Goal: Information Seeking & Learning: Learn about a topic

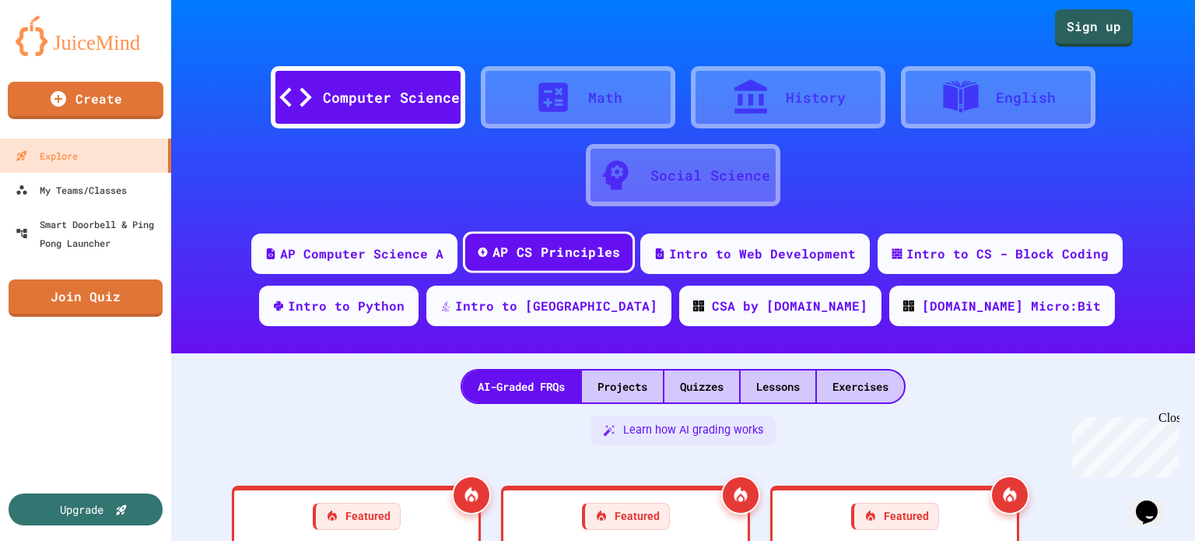
click at [532, 265] on div "AP CS Principles" at bounding box center [549, 252] width 172 height 42
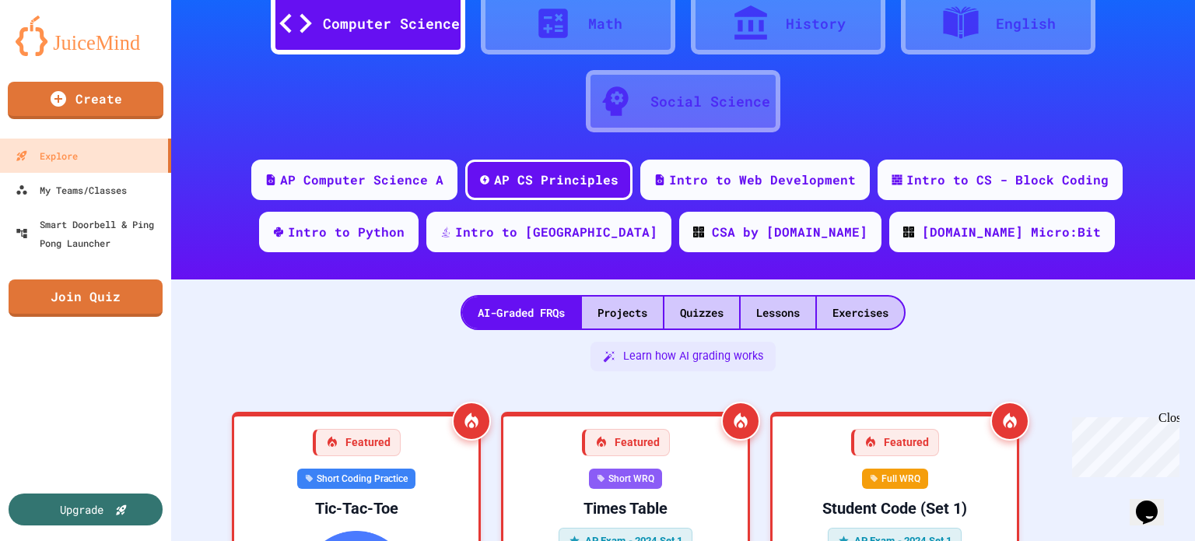
scroll to position [78, 0]
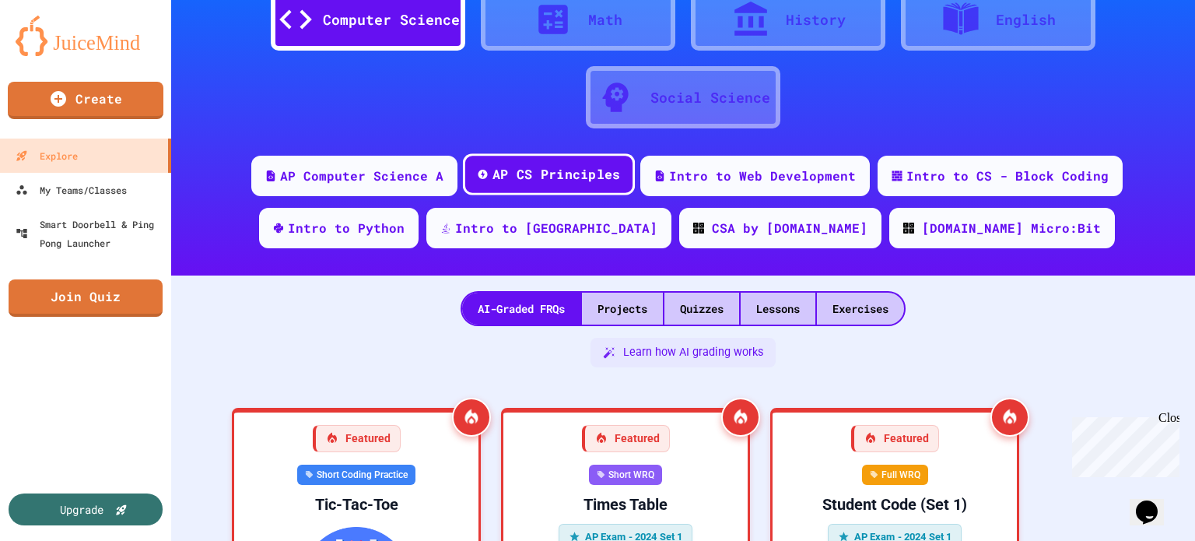
click at [560, 172] on div "AP CS Principles" at bounding box center [557, 174] width 128 height 19
click at [872, 316] on div "Exercises" at bounding box center [860, 309] width 87 height 32
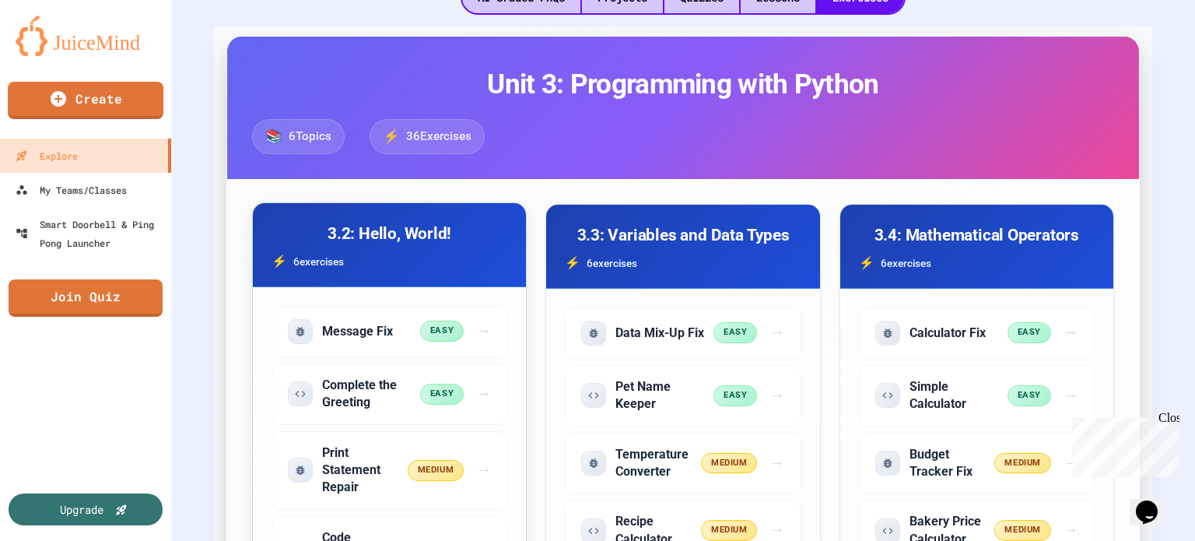
scroll to position [156, 0]
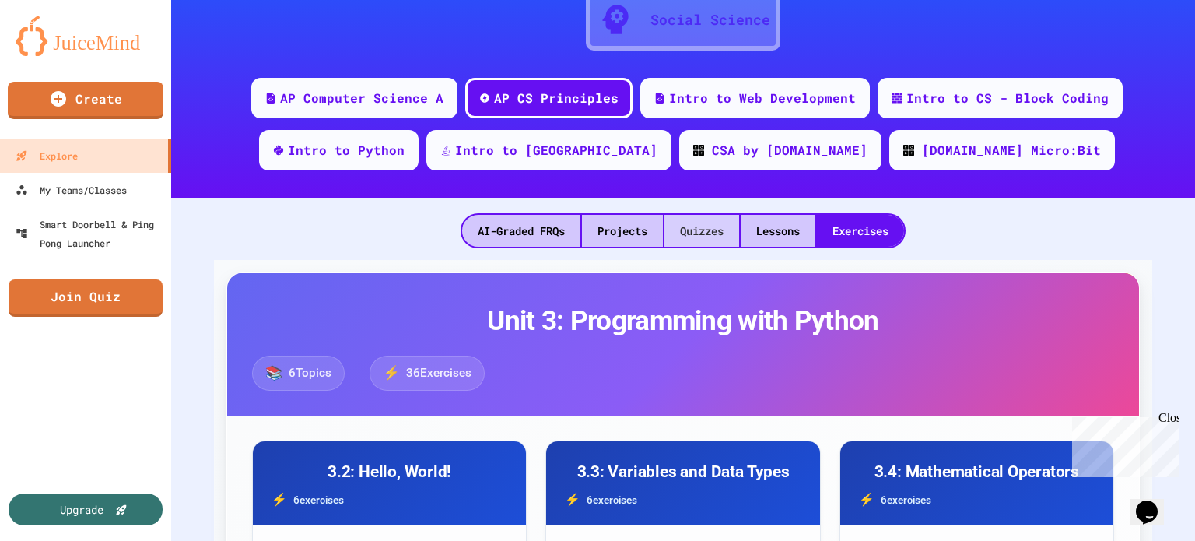
click at [669, 225] on div "Quizzes" at bounding box center [702, 231] width 75 height 32
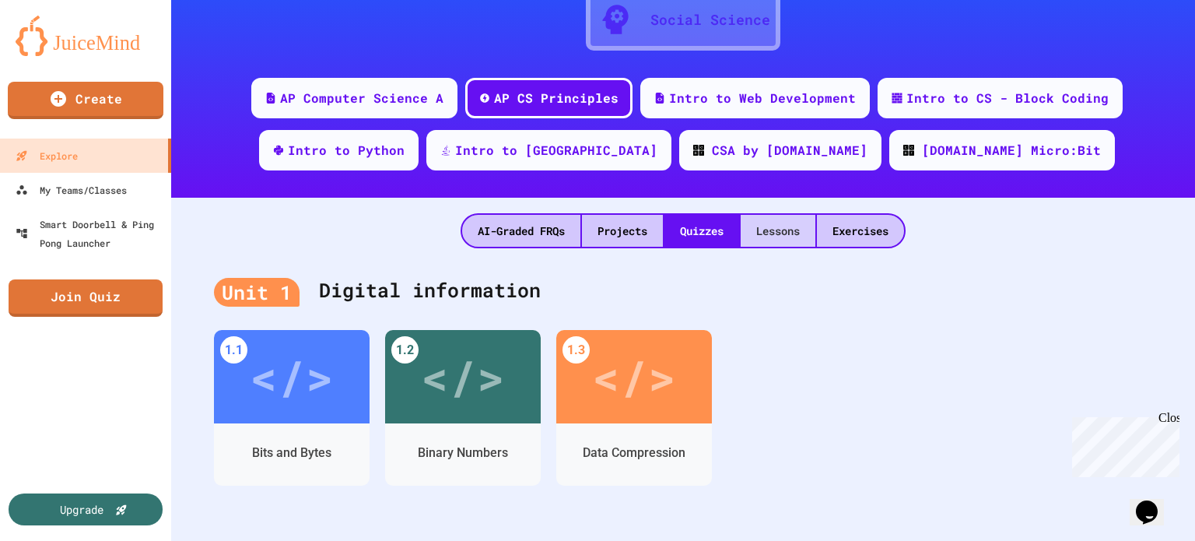
click at [789, 237] on div "Lessons" at bounding box center [778, 231] width 75 height 32
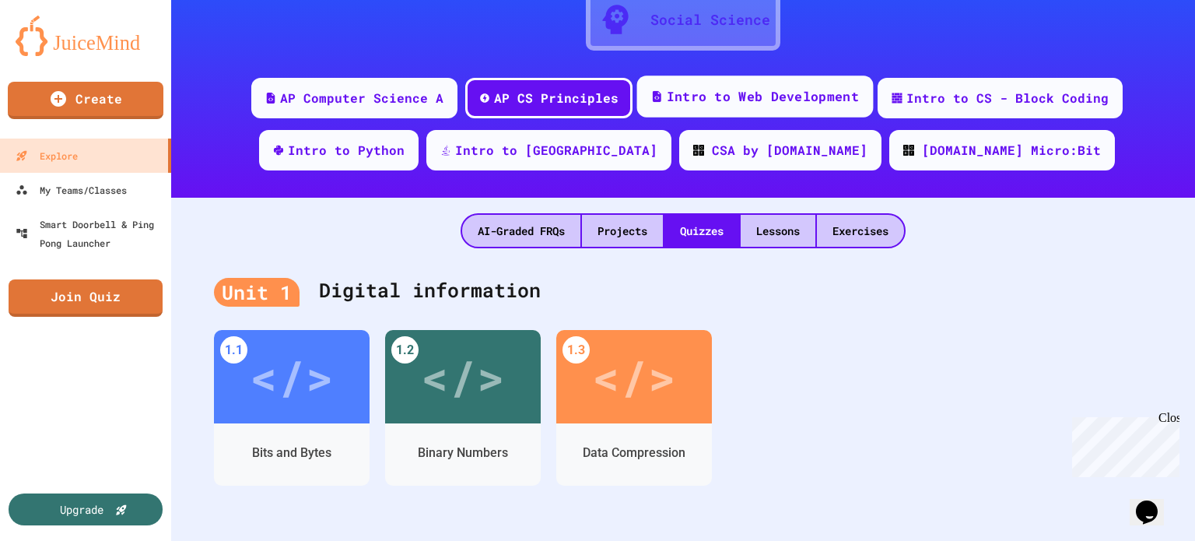
scroll to position [30, 0]
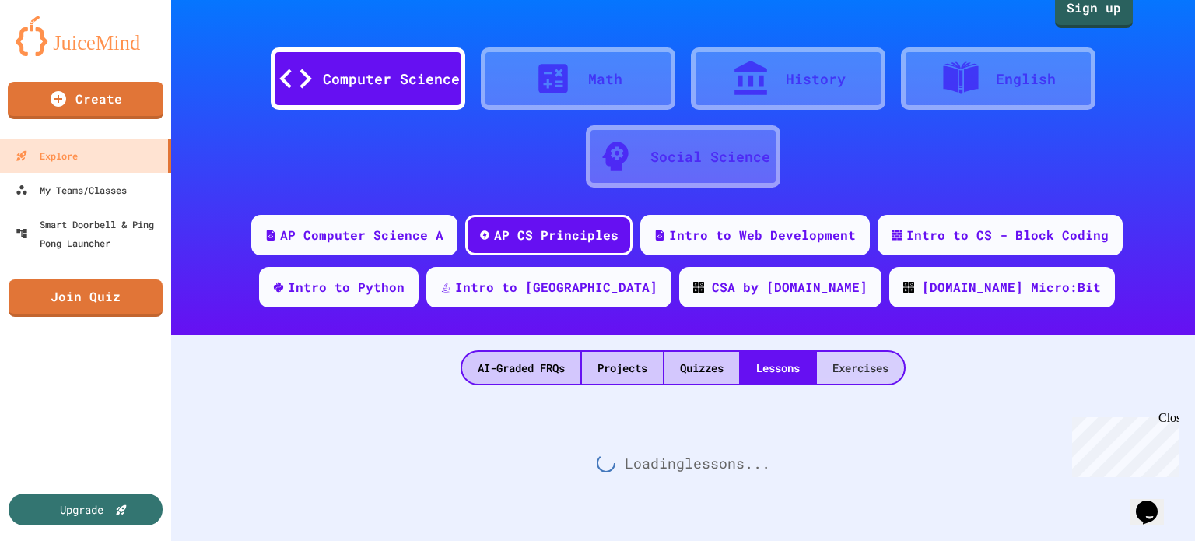
drag, startPoint x: 854, startPoint y: 353, endPoint x: 841, endPoint y: 353, distance: 12.5
click at [855, 352] on div "Exercises" at bounding box center [860, 368] width 87 height 32
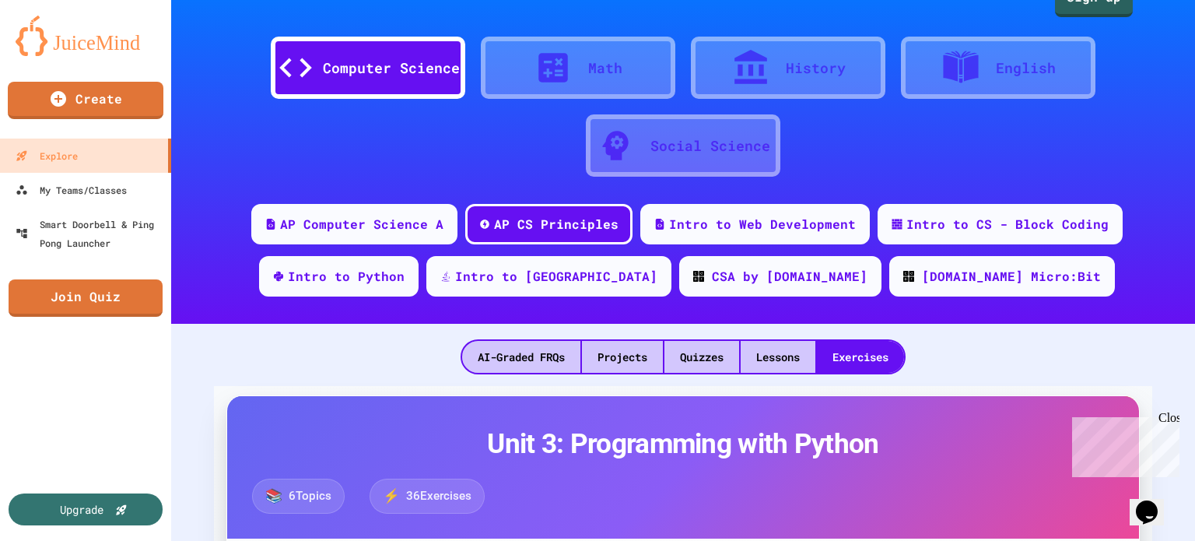
scroll to position [156, 0]
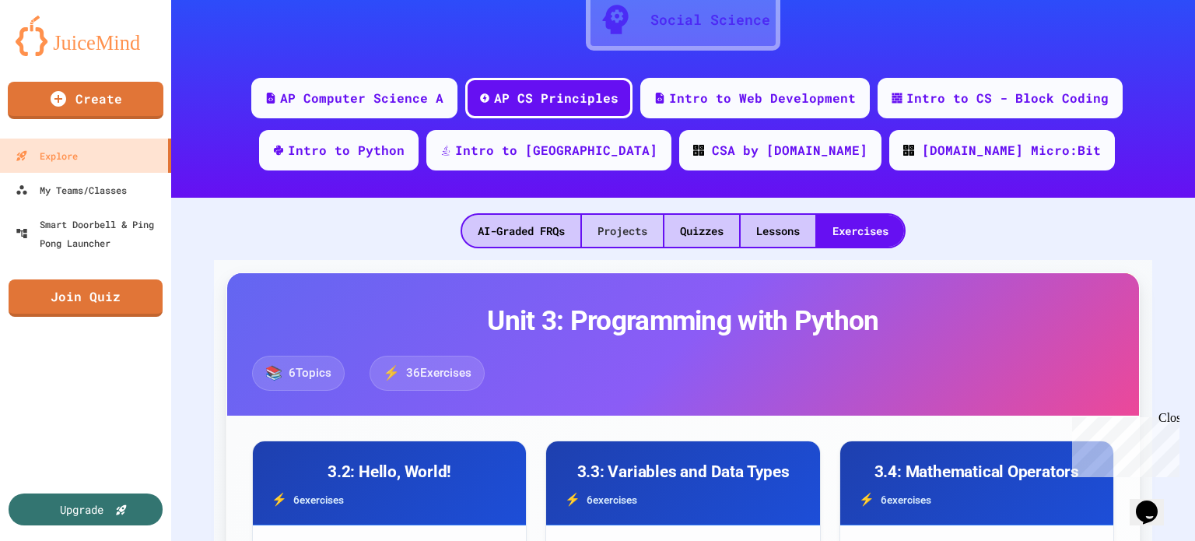
drag, startPoint x: 686, startPoint y: 234, endPoint x: 627, endPoint y: 240, distance: 58.6
click at [685, 234] on div "Quizzes" at bounding box center [702, 231] width 75 height 32
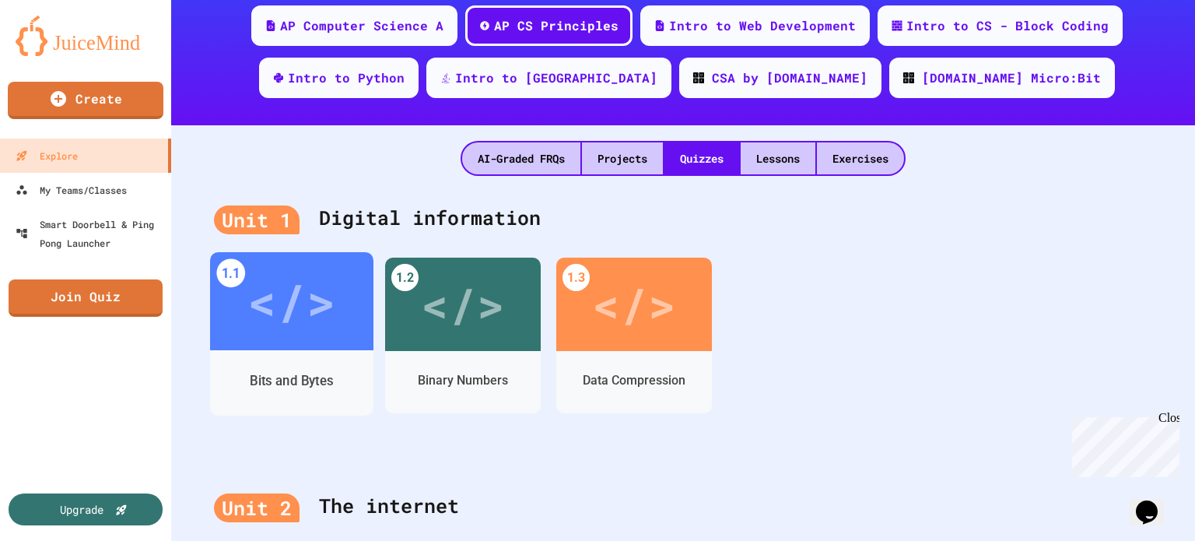
scroll to position [389, 0]
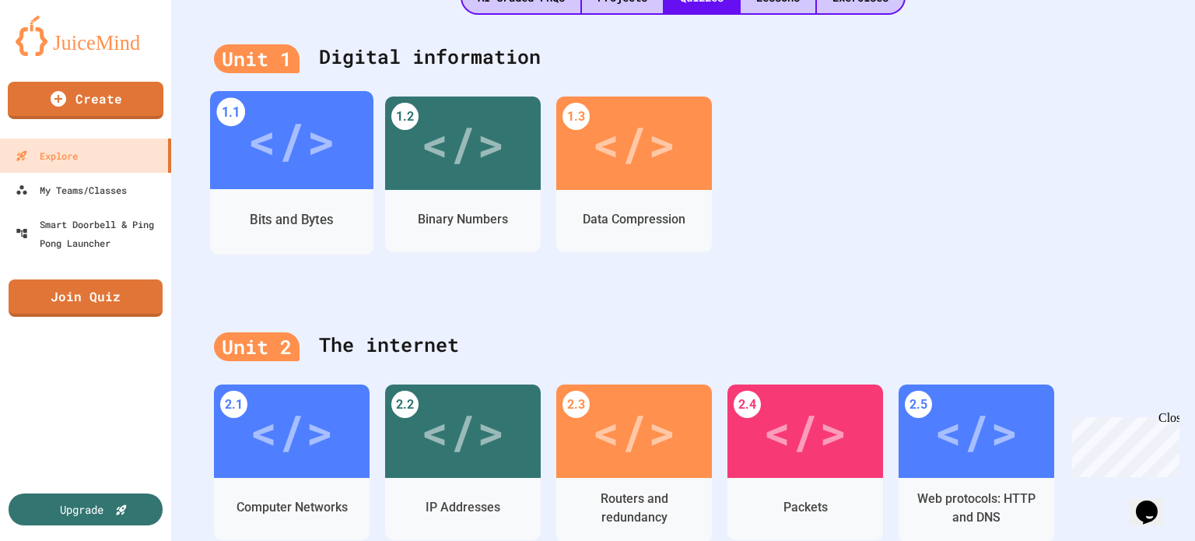
click at [272, 149] on div "</>" at bounding box center [291, 141] width 88 height 74
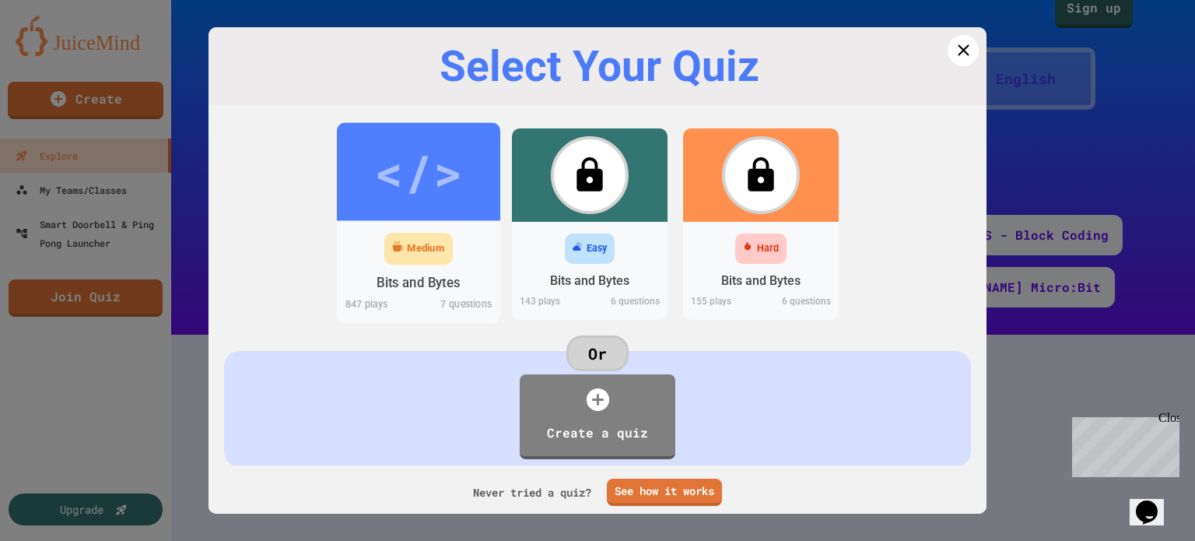
scroll to position [389, 0]
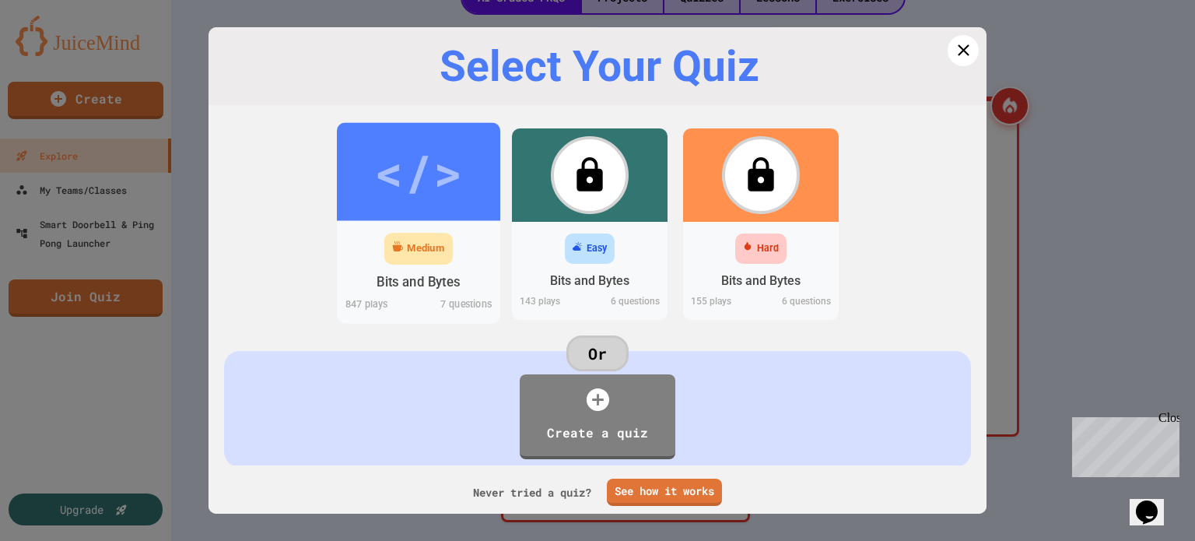
click at [398, 168] on div "</>" at bounding box center [418, 171] width 88 height 73
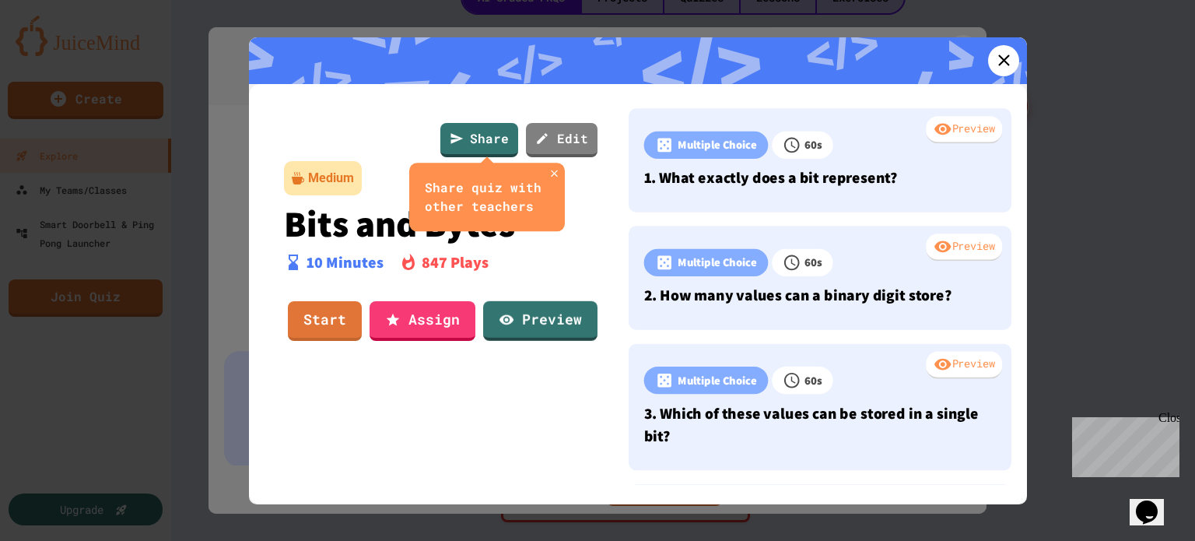
scroll to position [3, 0]
drag, startPoint x: 995, startPoint y: 55, endPoint x: 912, endPoint y: 78, distance: 85.5
click at [993, 54] on icon at bounding box center [1003, 60] width 23 height 23
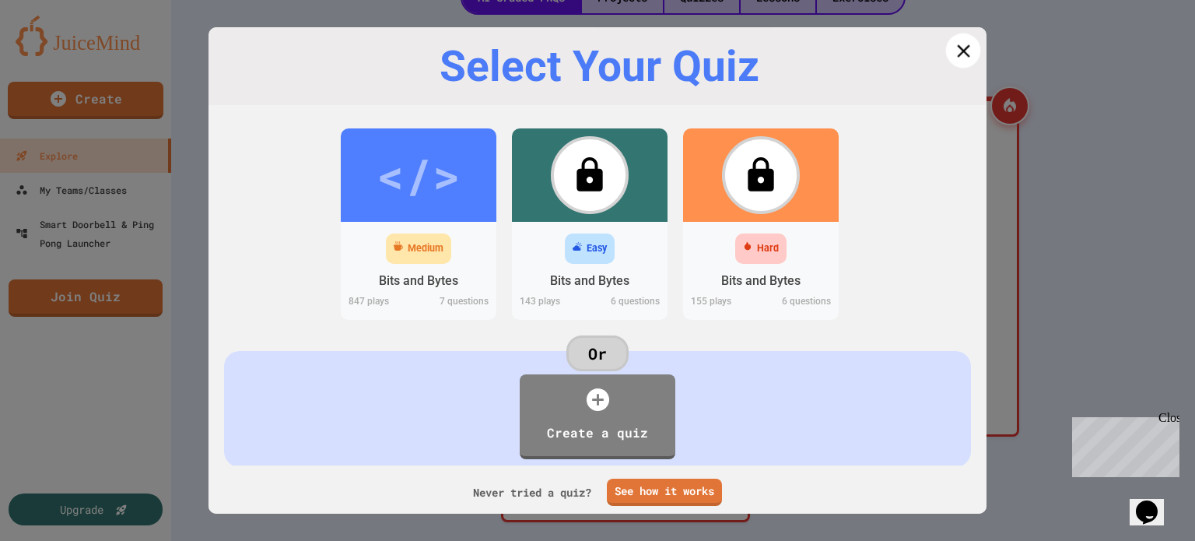
click at [958, 58] on icon at bounding box center [964, 51] width 22 height 22
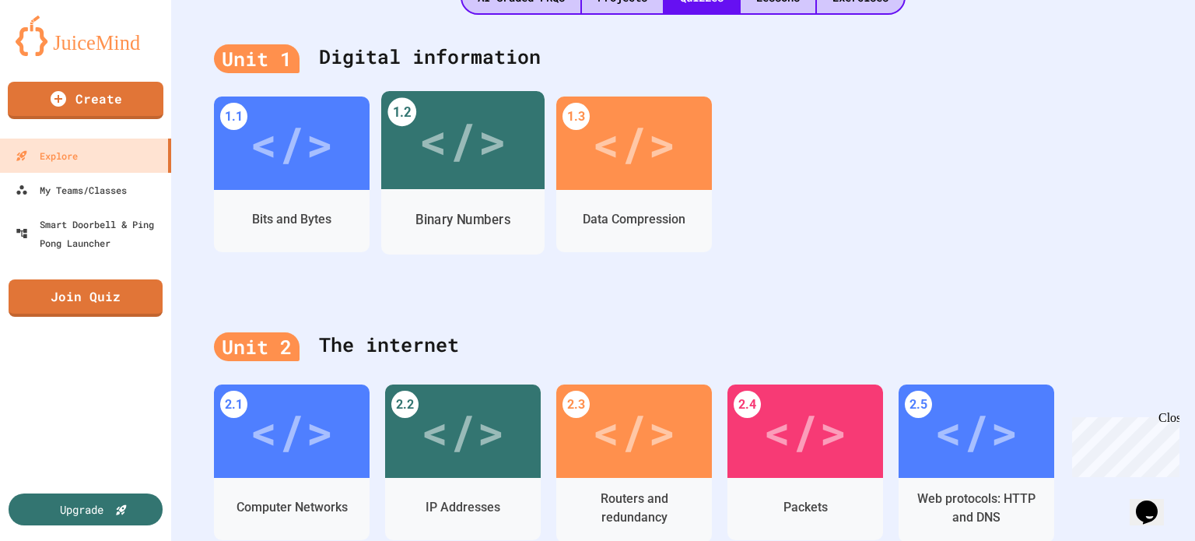
click at [427, 155] on div "</>" at bounding box center [463, 141] width 88 height 74
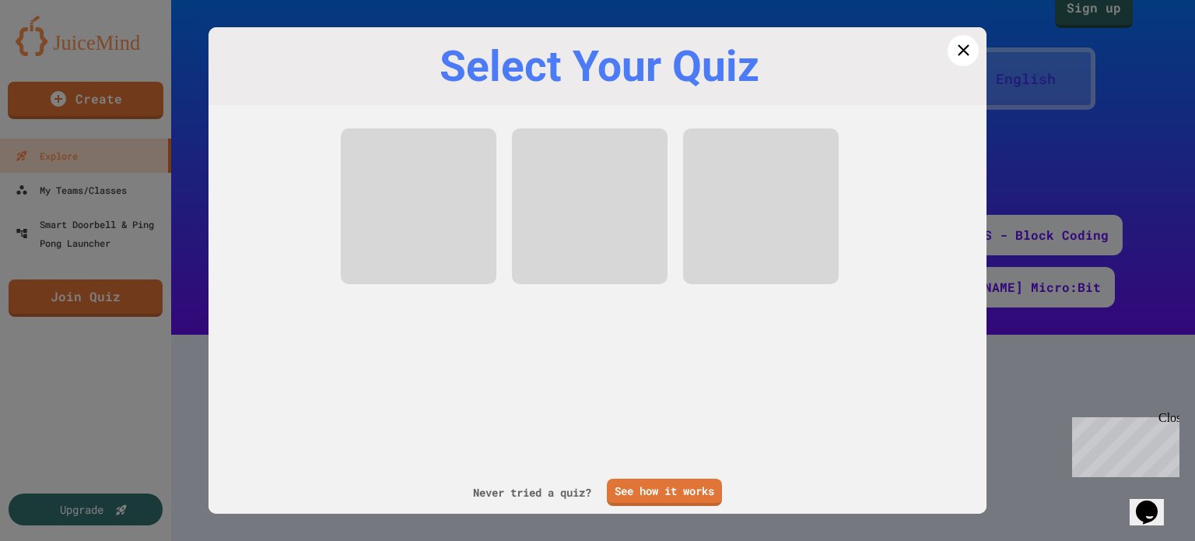
scroll to position [30, 0]
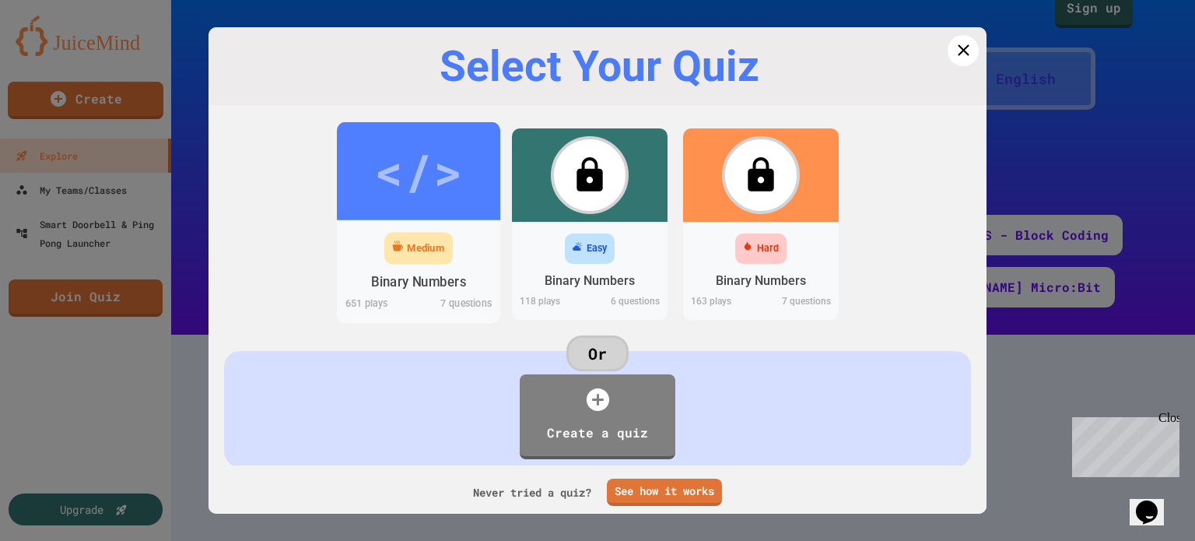
click at [396, 204] on div "</>" at bounding box center [418, 171] width 88 height 74
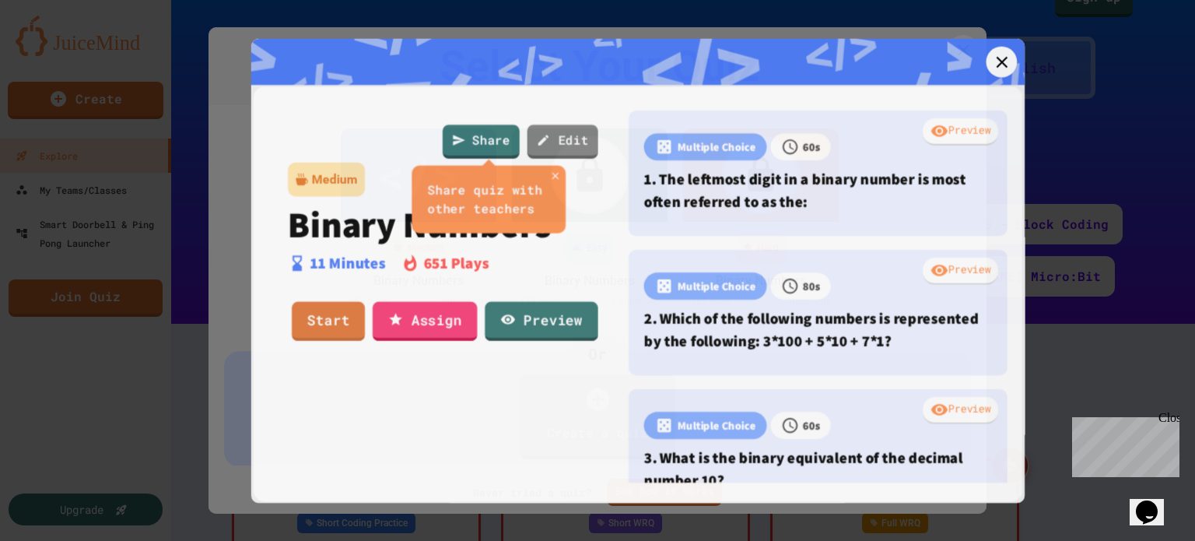
scroll to position [389, 0]
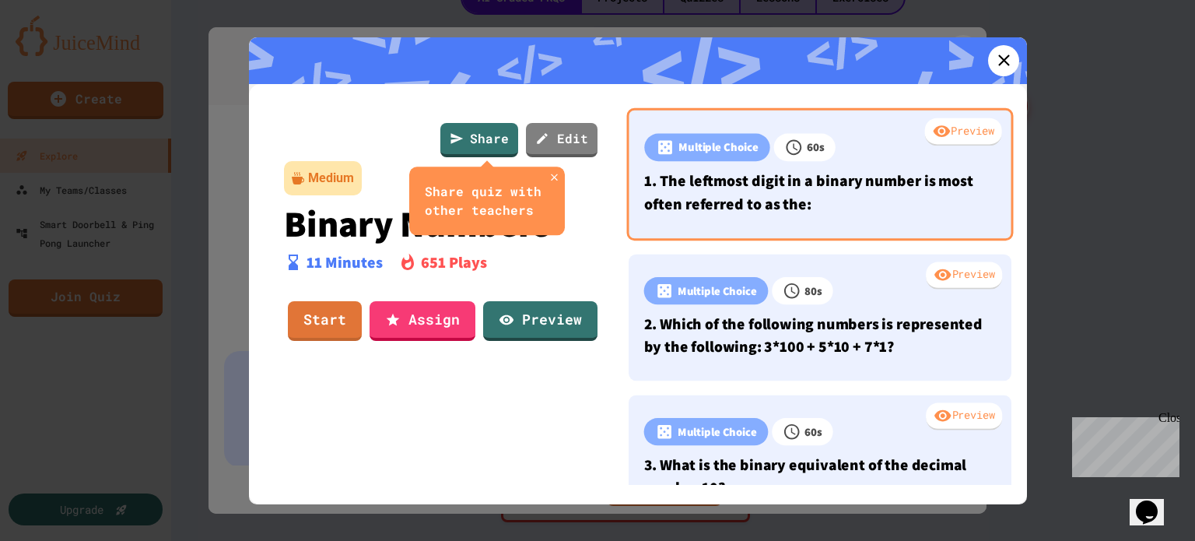
click at [696, 201] on p "1. The leftmost digit in a binary number is most often referred to as the:" at bounding box center [819, 192] width 351 height 46
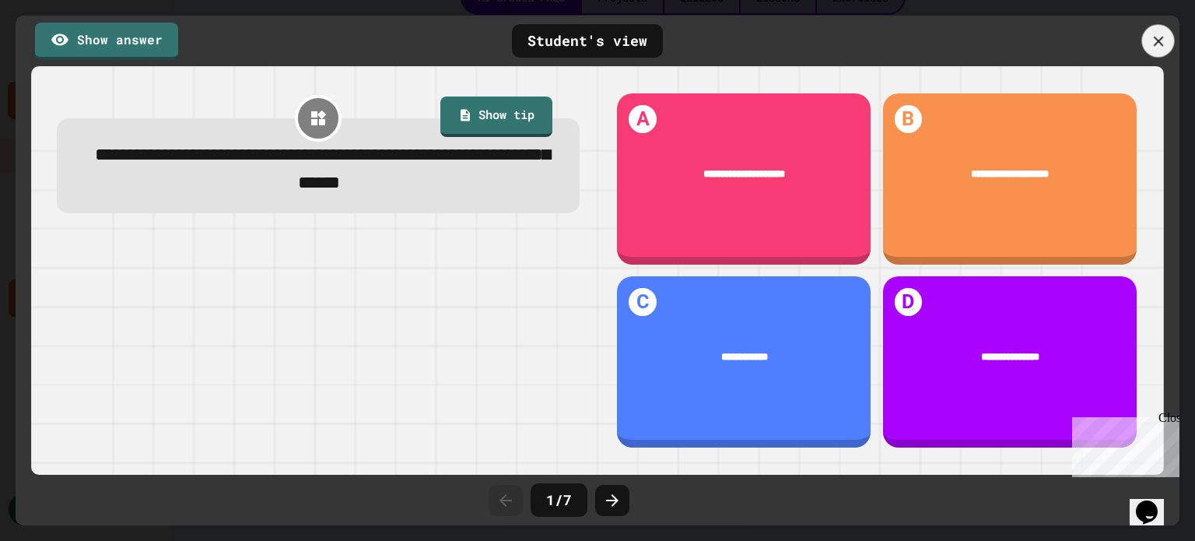
click at [1152, 33] on icon at bounding box center [1158, 41] width 17 height 17
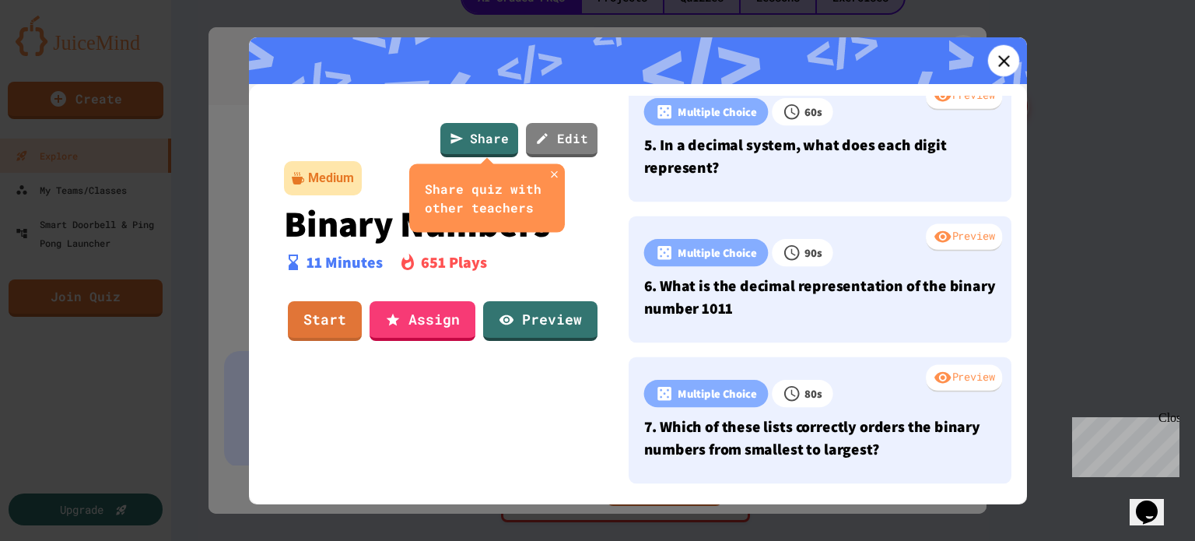
scroll to position [632, 0]
click at [993, 55] on icon at bounding box center [1004, 61] width 22 height 22
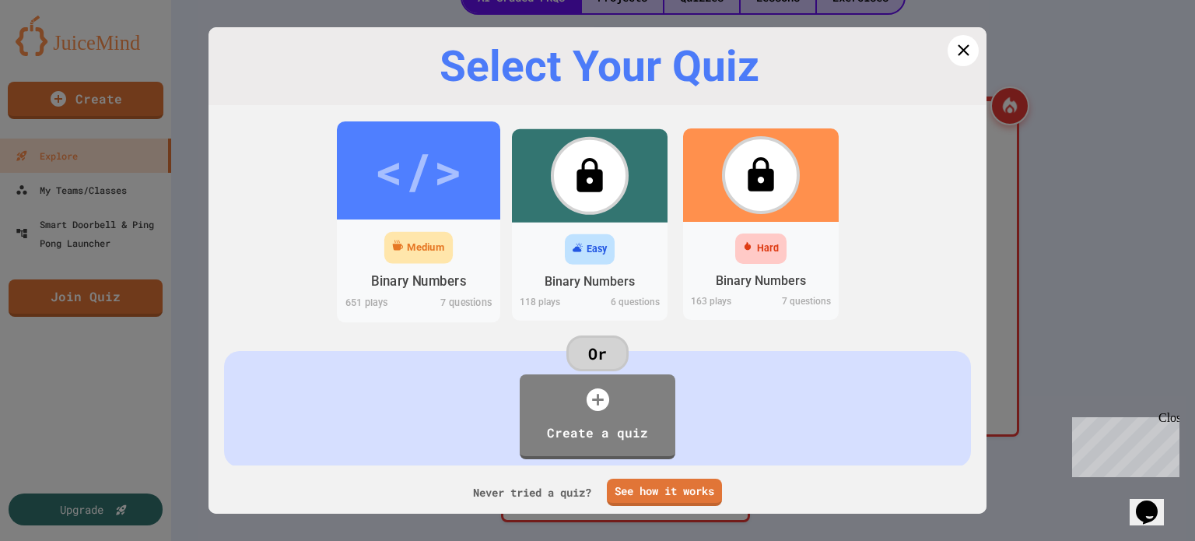
click at [377, 182] on div "</>" at bounding box center [418, 170] width 88 height 74
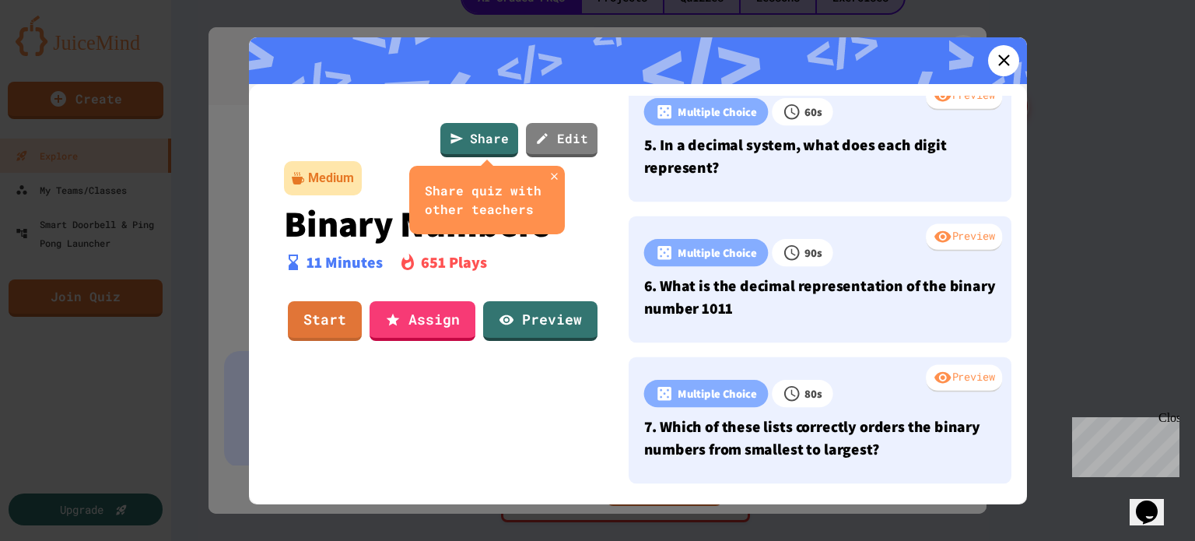
scroll to position [632, 0]
click at [995, 72] on icon at bounding box center [1003, 60] width 23 height 23
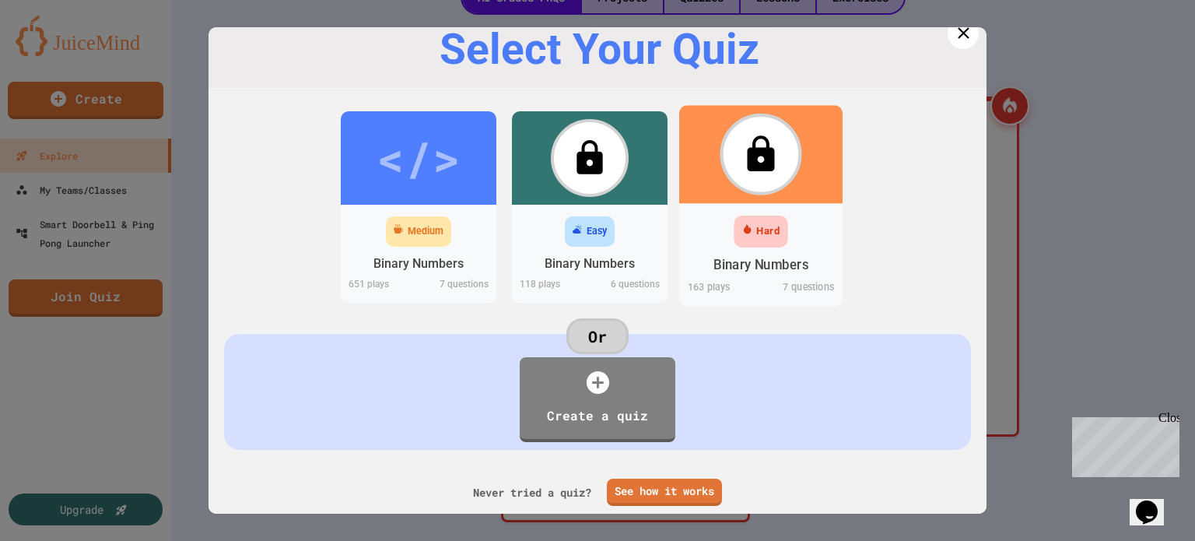
scroll to position [40, 0]
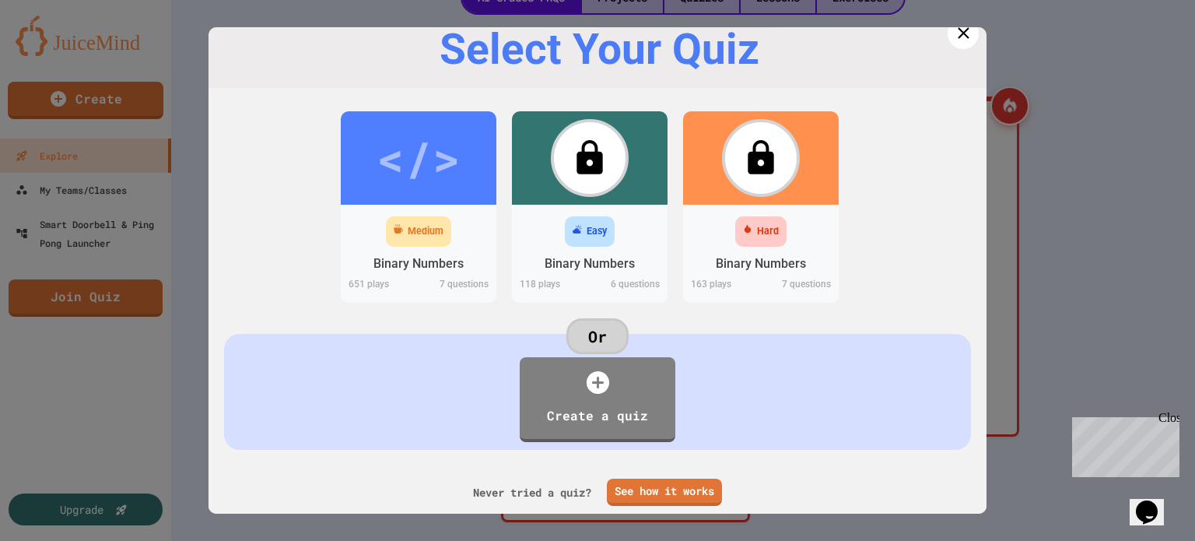
click at [1062, 244] on div at bounding box center [597, 270] width 1195 height 541
